Goal: Task Accomplishment & Management: Complete application form

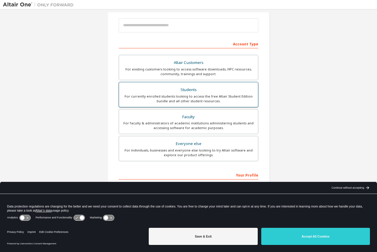
scroll to position [79, 0]
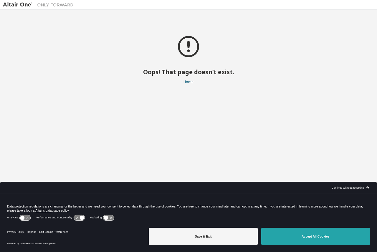
click at [291, 233] on button "Accept All Cookies" at bounding box center [315, 235] width 109 height 17
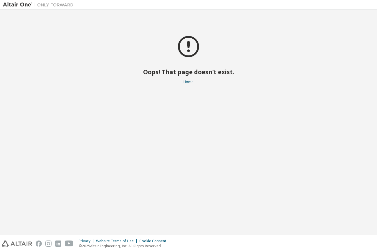
click at [16, 5] on img at bounding box center [40, 5] width 74 height 6
drag, startPoint x: 35, startPoint y: 7, endPoint x: 41, endPoint y: 5, distance: 6.1
click at [36, 7] on img at bounding box center [40, 5] width 74 height 6
click at [44, 4] on img at bounding box center [40, 5] width 74 height 6
click at [31, 6] on img at bounding box center [40, 5] width 74 height 6
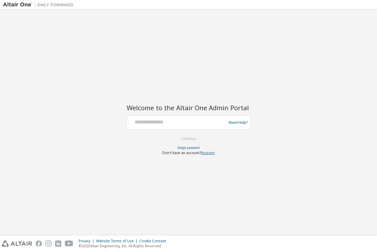
click at [209, 154] on link "Register" at bounding box center [208, 152] width 14 height 5
